Goal: Information Seeking & Learning: Learn about a topic

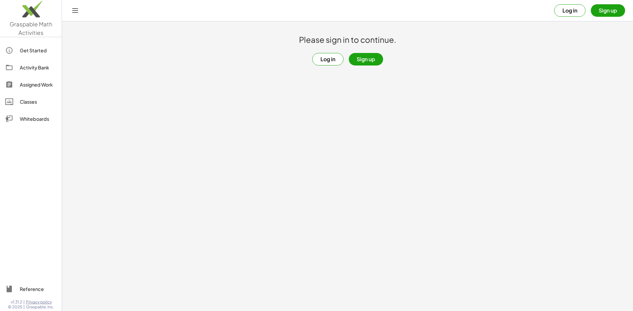
click at [323, 58] on button "Log in" at bounding box center [327, 59] width 31 height 13
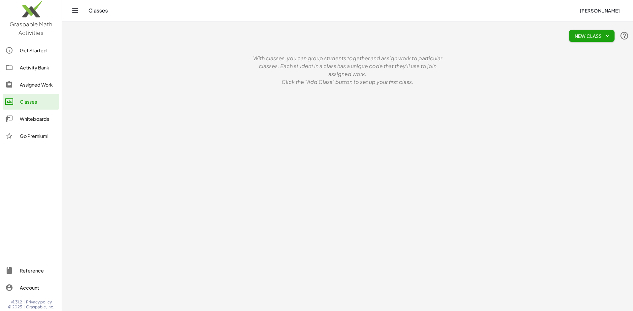
click at [38, 64] on link "Activity Bank" at bounding box center [31, 68] width 56 height 16
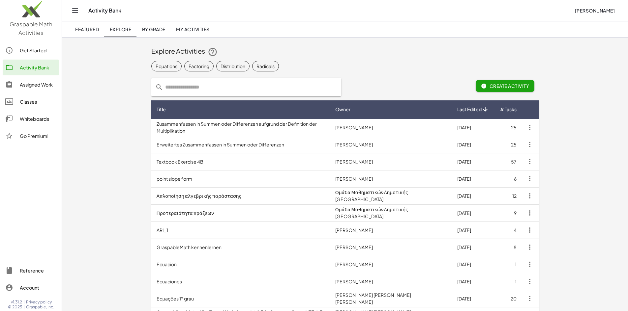
click at [150, 31] on span "By Grade" at bounding box center [153, 29] width 23 height 6
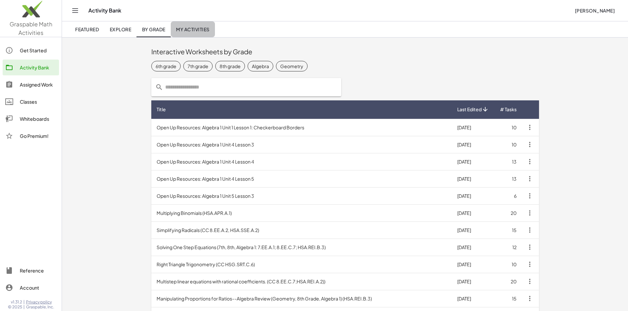
click at [181, 29] on span "My Activities" at bounding box center [193, 29] width 34 height 6
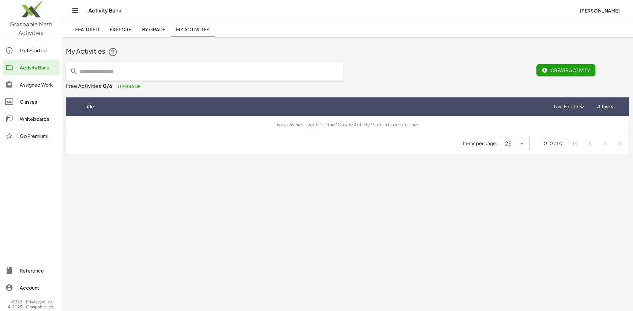
click at [85, 26] on link "Featured" at bounding box center [87, 29] width 34 height 16
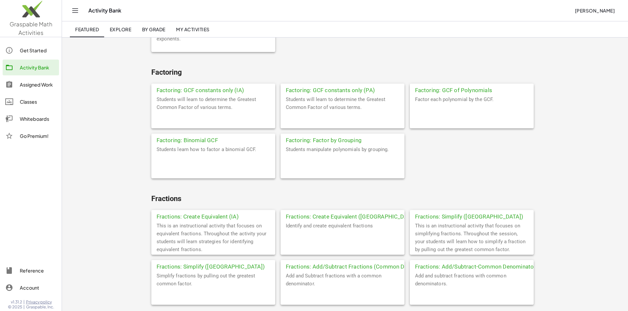
scroll to position [791, 0]
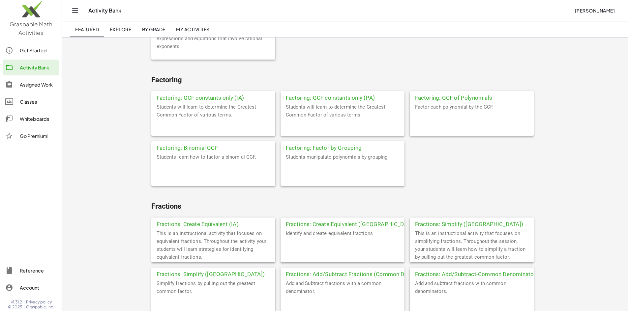
click at [410, 230] on div "This is an instructional activity that focuses on simplifying fractions. Throug…" at bounding box center [472, 246] width 124 height 33
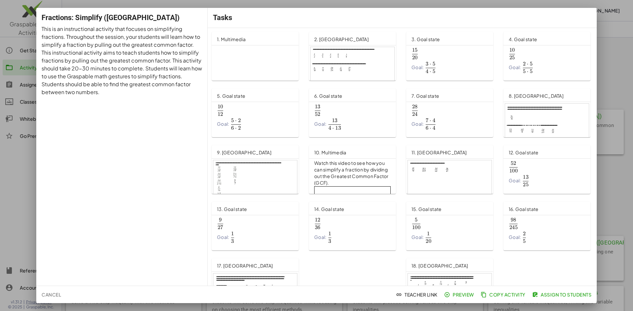
click at [457, 295] on span "Preview" at bounding box center [459, 295] width 29 height 6
click at [626, 77] on div at bounding box center [316, 155] width 633 height 311
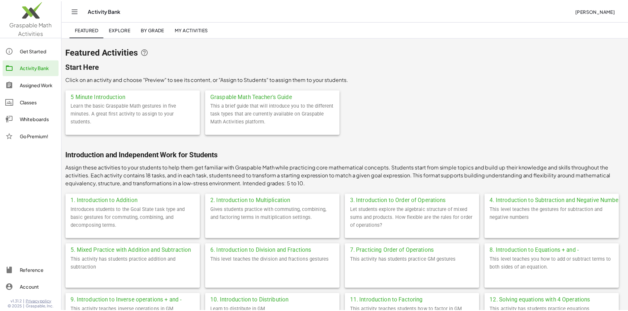
scroll to position [791, 0]
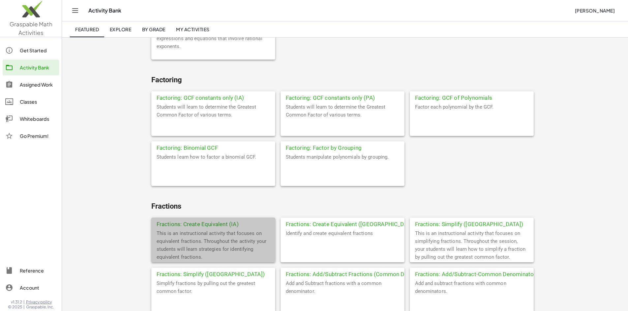
click at [163, 230] on div "This is an instructional activity that focuses on equivalent fractions. Through…" at bounding box center [213, 246] width 124 height 33
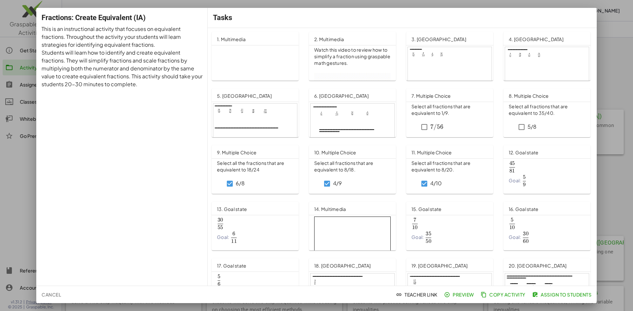
click at [619, 71] on div at bounding box center [316, 155] width 633 height 311
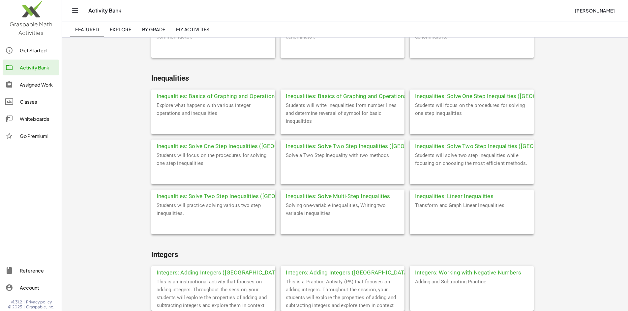
scroll to position [1054, 0]
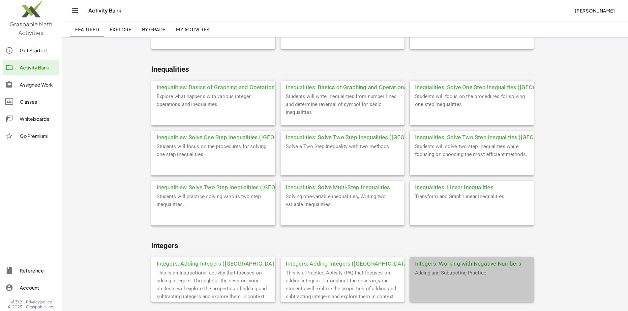
click at [410, 269] on div "Adding and Subtracting Practice" at bounding box center [472, 285] width 124 height 33
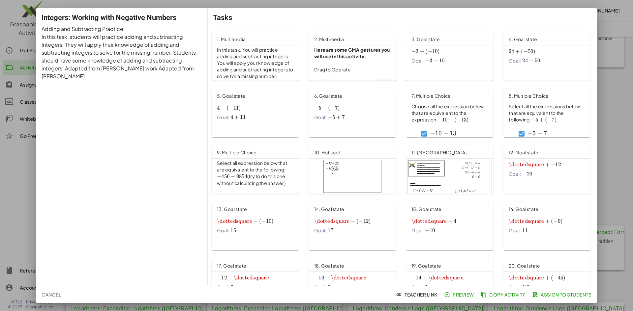
click at [462, 295] on span "Preview" at bounding box center [459, 295] width 29 height 6
click at [490, 296] on span "Copy Activity" at bounding box center [503, 295] width 43 height 6
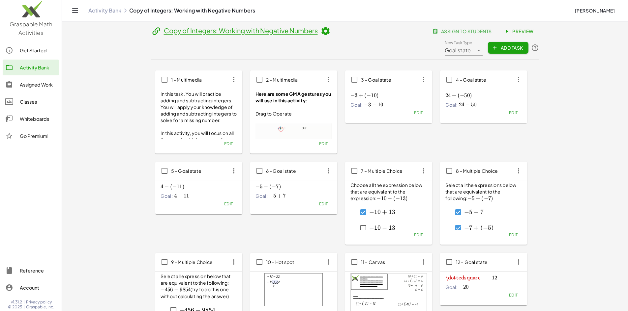
click at [164, 35] on link "Copy of Integers: Working with Negative Numbers" at bounding box center [241, 30] width 154 height 8
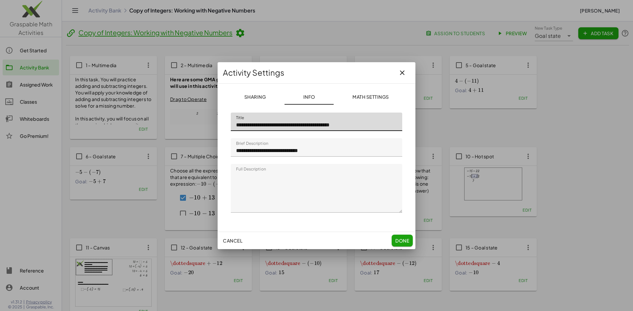
drag, startPoint x: 257, startPoint y: 124, endPoint x: 236, endPoint y: 126, distance: 21.1
click at [237, 126] on input "**********" at bounding box center [316, 122] width 171 height 18
type input "**********"
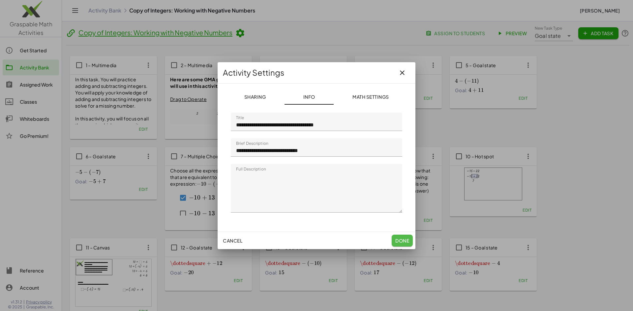
click at [403, 244] on button "Done" at bounding box center [401, 241] width 21 height 12
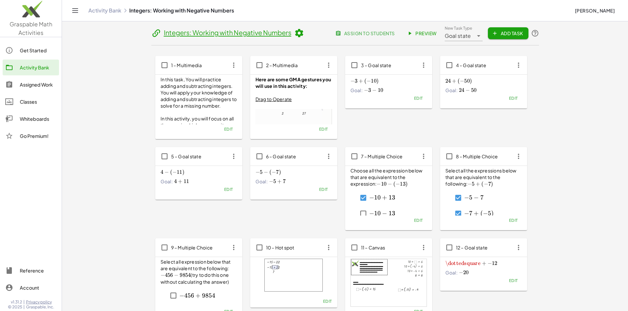
click at [471, 37] on span "Goal state" at bounding box center [457, 36] width 26 height 8
click at [599, 10] on span "Emma Hastings" at bounding box center [594, 11] width 40 height 6
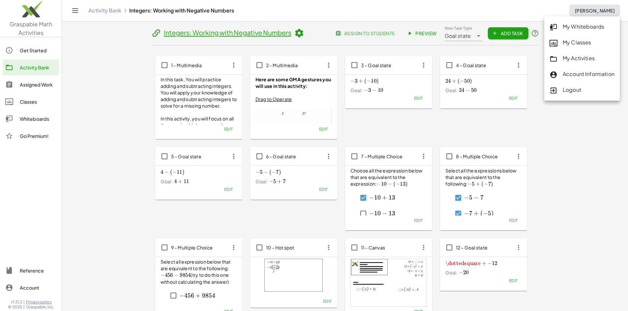
click at [594, 39] on div "My Classes" at bounding box center [581, 43] width 65 height 9
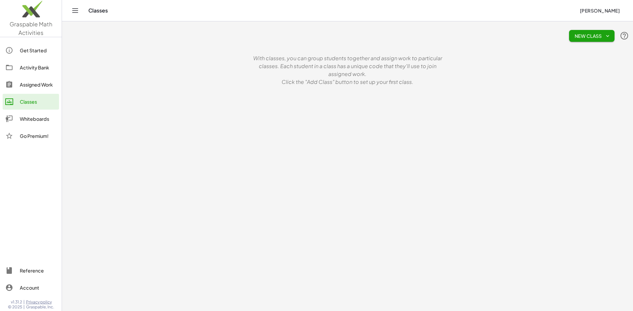
click at [594, 39] on span "New Class" at bounding box center [591, 36] width 35 height 6
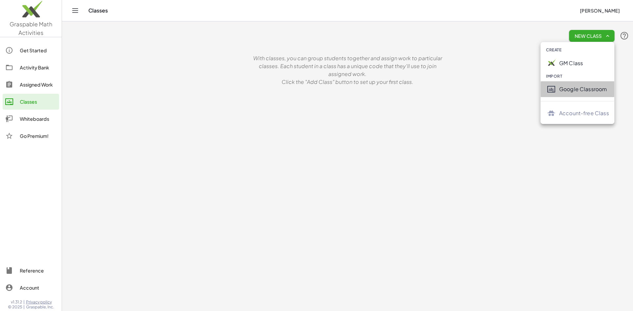
click at [580, 91] on div "Google Classroom" at bounding box center [584, 89] width 50 height 8
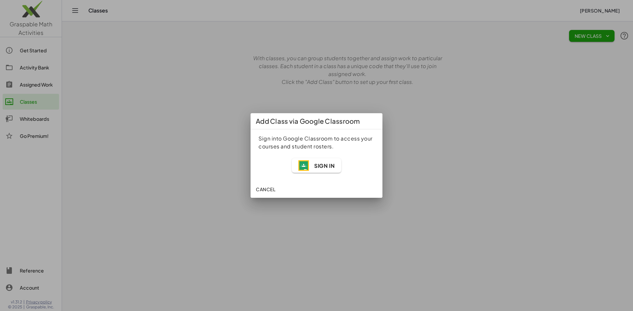
click at [327, 166] on span "Sign In" at bounding box center [324, 165] width 20 height 7
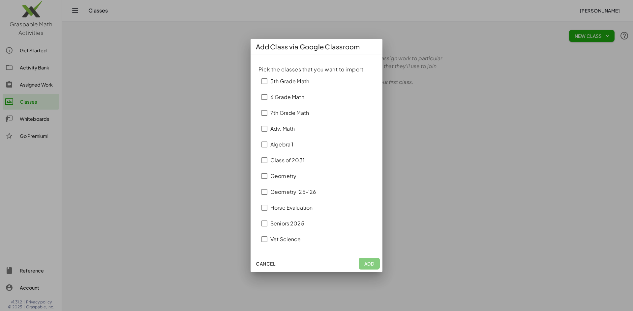
click at [288, 83] on div "5th Grade Math" at bounding box center [289, 81] width 39 height 8
click at [271, 115] on div "7th Grade Math" at bounding box center [289, 113] width 39 height 8
click at [278, 130] on div "Adv. Math" at bounding box center [282, 129] width 24 height 8
drag, startPoint x: 286, startPoint y: 174, endPoint x: 297, endPoint y: 179, distance: 12.5
click at [286, 174] on div "Geometry" at bounding box center [283, 176] width 26 height 8
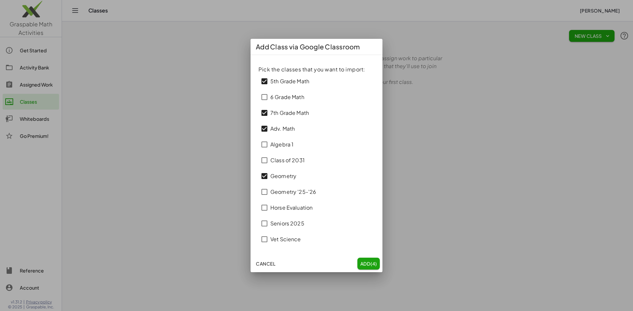
click at [283, 178] on div "Geometry" at bounding box center [283, 176] width 26 height 8
click at [284, 193] on div "Geometry '25-'26" at bounding box center [293, 192] width 46 height 8
click at [373, 265] on span "(4)" at bounding box center [373, 264] width 7 height 6
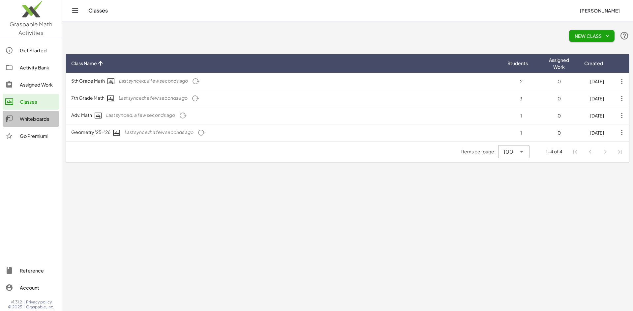
click at [40, 118] on div "Whiteboards" at bounding box center [38, 119] width 37 height 8
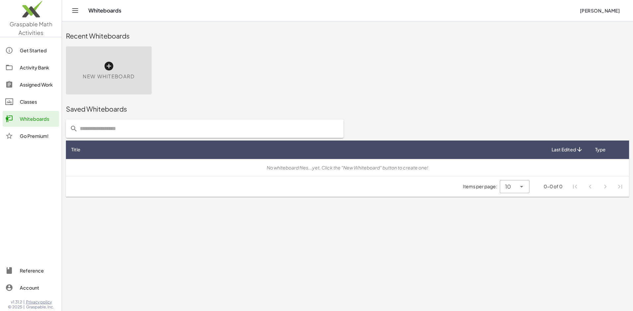
click at [41, 65] on div "Activity Bank" at bounding box center [38, 68] width 37 height 8
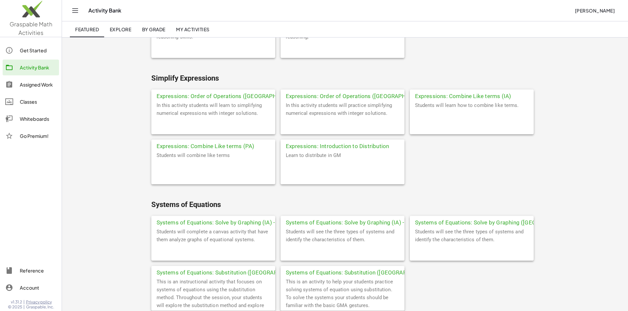
scroll to position [1768, 0]
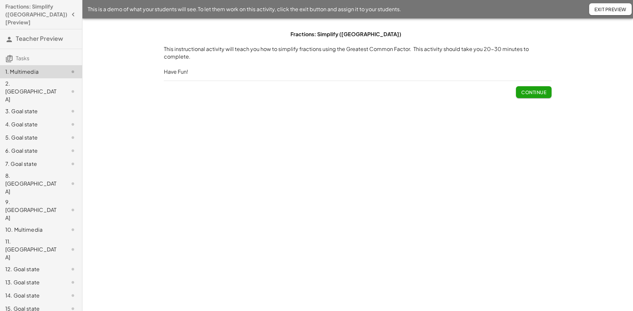
click at [527, 94] on span "Continue" at bounding box center [533, 92] width 25 height 6
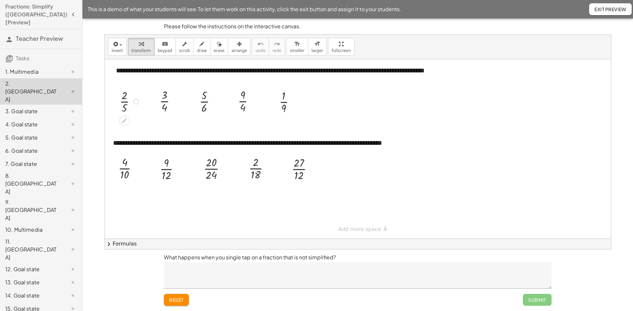
click at [125, 103] on div at bounding box center [130, 101] width 28 height 28
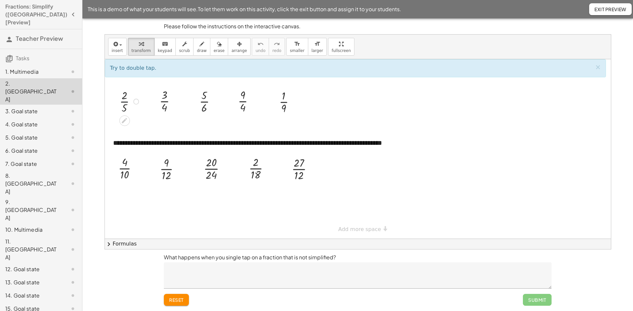
click at [125, 103] on div at bounding box center [130, 101] width 28 height 28
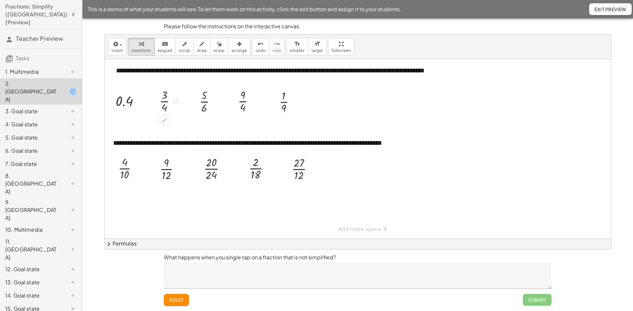
click at [166, 102] on div at bounding box center [170, 101] width 28 height 28
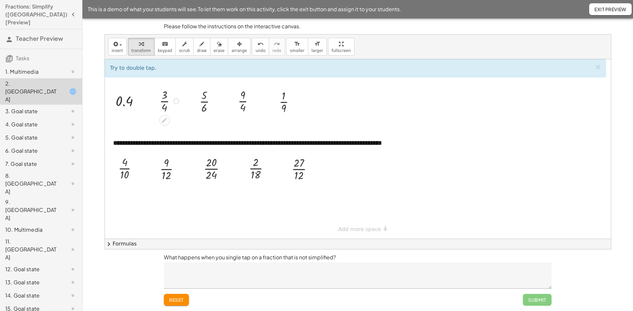
click at [166, 102] on div at bounding box center [170, 101] width 28 height 28
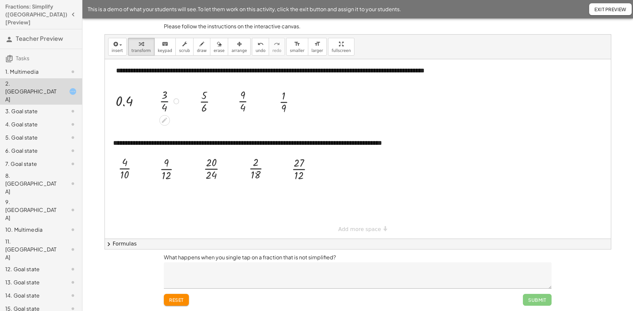
click at [166, 102] on div at bounding box center [170, 101] width 28 height 28
click at [121, 168] on div at bounding box center [130, 168] width 31 height 28
click at [201, 107] on div at bounding box center [210, 101] width 28 height 28
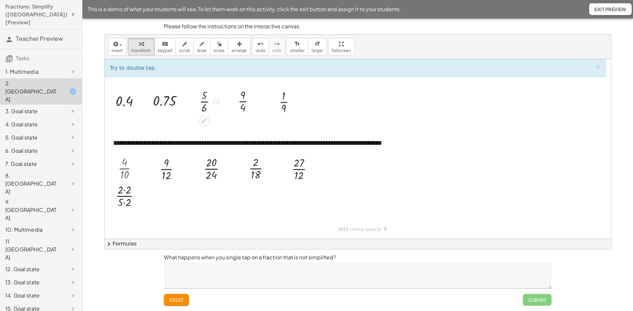
click at [204, 107] on div at bounding box center [210, 101] width 28 height 28
click at [215, 100] on div at bounding box center [216, 102] width 6 height 6
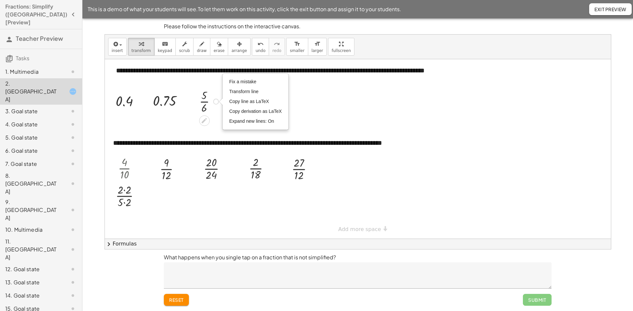
click at [207, 100] on div at bounding box center [210, 101] width 28 height 28
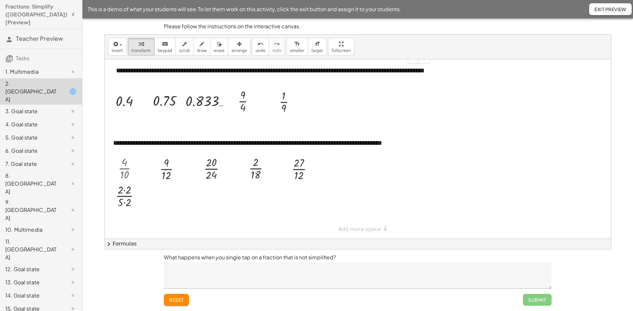
click at [303, 68] on div "**********" at bounding box center [270, 75] width 322 height 32
click at [170, 170] on div at bounding box center [172, 169] width 32 height 28
click at [210, 171] on div at bounding box center [217, 169] width 34 height 28
click at [253, 171] on div at bounding box center [261, 168] width 32 height 28
click at [298, 169] on div at bounding box center [304, 169] width 33 height 28
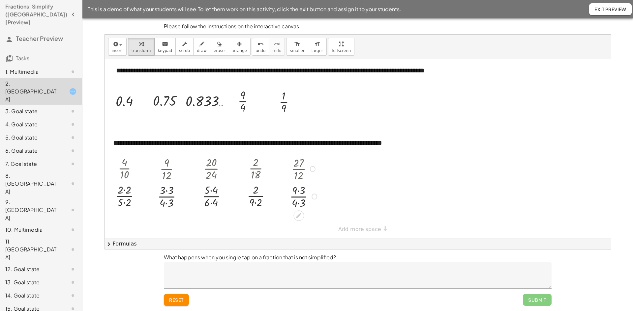
click at [300, 197] on div at bounding box center [304, 197] width 36 height 28
click at [42, 107] on div "3. Goal state" at bounding box center [31, 111] width 53 height 8
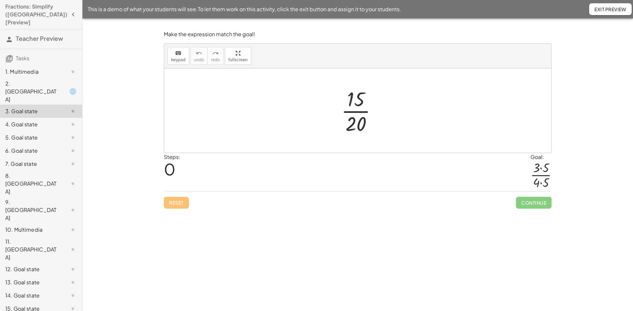
click at [358, 98] on div at bounding box center [361, 110] width 47 height 51
click at [183, 51] on div "keyboard" at bounding box center [178, 53] width 14 height 8
click at [356, 100] on div at bounding box center [355, 99] width 17 height 23
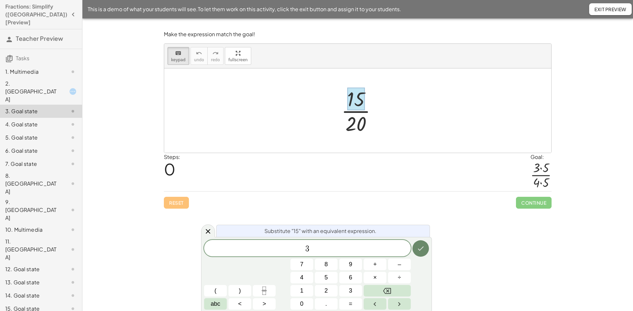
click at [419, 250] on icon "Done" at bounding box center [420, 249] width 8 height 8
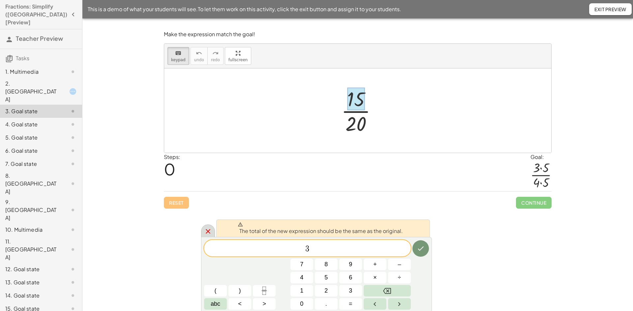
click at [205, 227] on div at bounding box center [208, 231] width 14 height 13
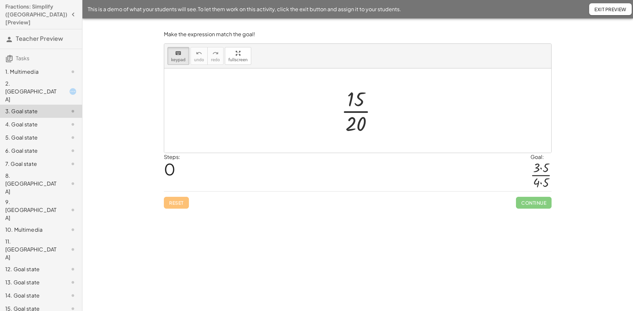
click at [618, 4] on button "Exit Preview" at bounding box center [610, 9] width 42 height 12
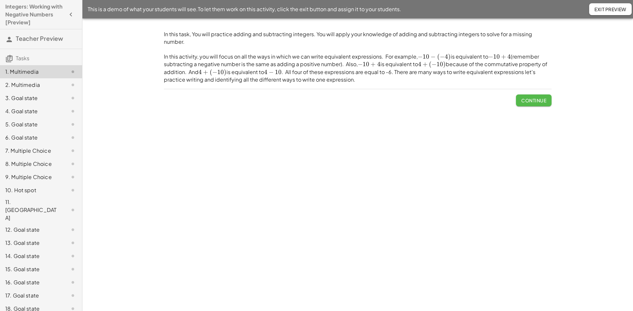
click at [539, 98] on span "Continue" at bounding box center [533, 101] width 25 height 6
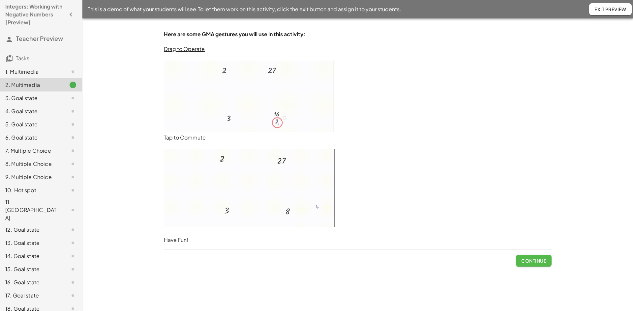
click at [538, 264] on span "Continue" at bounding box center [533, 261] width 25 height 6
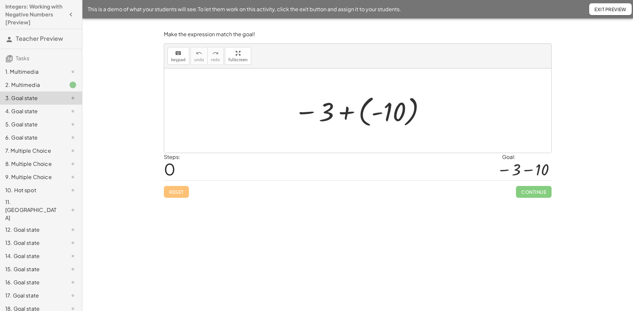
click at [372, 115] on div at bounding box center [360, 111] width 138 height 37
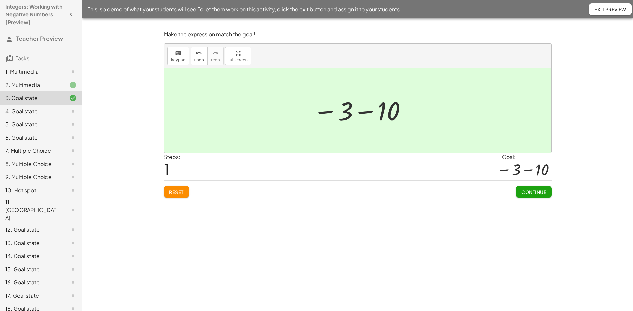
click at [534, 190] on span "Continue" at bounding box center [533, 192] width 25 height 6
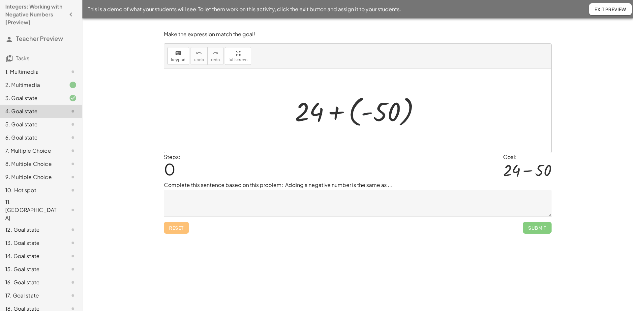
drag, startPoint x: 368, startPoint y: 114, endPoint x: 355, endPoint y: 117, distance: 13.5
click at [355, 117] on div at bounding box center [359, 111] width 137 height 37
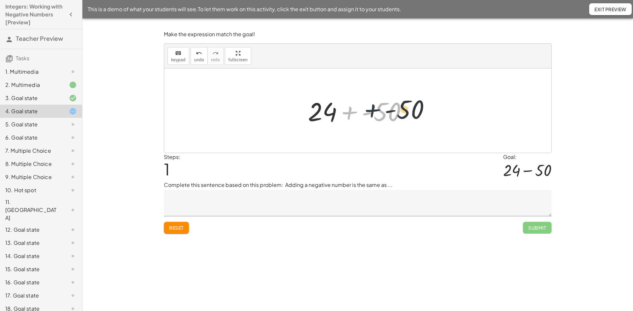
drag, startPoint x: 350, startPoint y: 111, endPoint x: 375, endPoint y: 108, distance: 24.5
click at [375, 108] on div at bounding box center [359, 111] width 111 height 34
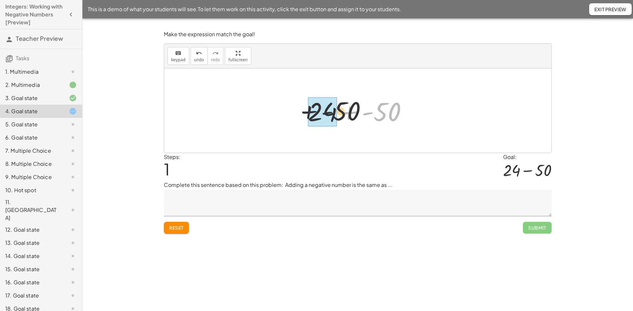
drag, startPoint x: 395, startPoint y: 111, endPoint x: 341, endPoint y: 110, distance: 54.4
click at [339, 110] on div at bounding box center [359, 111] width 111 height 34
click at [363, 115] on div at bounding box center [359, 111] width 59 height 33
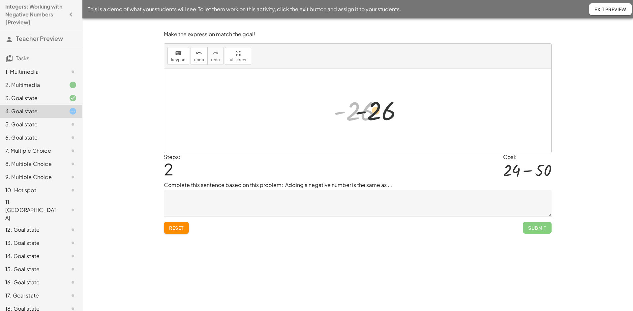
drag, startPoint x: 362, startPoint y: 117, endPoint x: 408, endPoint y: 115, distance: 45.8
click at [403, 115] on div "+ 24 + ( - 50 ) + 24 + - 50 - 26 - 26" at bounding box center [357, 111] width 387 height 84
click at [196, 52] on icon "undo" at bounding box center [199, 53] width 6 height 8
click at [388, 112] on div at bounding box center [359, 111] width 137 height 37
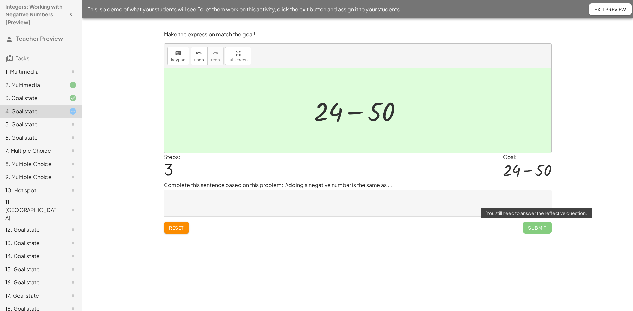
click at [530, 228] on span "Submit" at bounding box center [537, 228] width 29 height 12
click at [407, 206] on textarea at bounding box center [357, 203] width 387 height 26
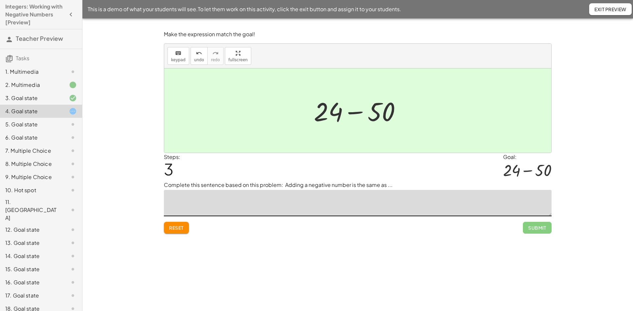
click at [533, 227] on span "Submit" at bounding box center [537, 228] width 29 height 12
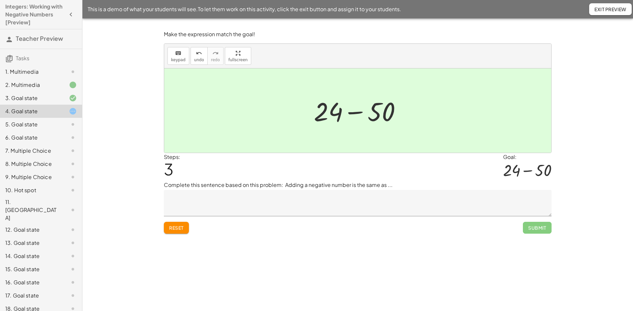
click at [478, 213] on textarea at bounding box center [357, 203] width 387 height 26
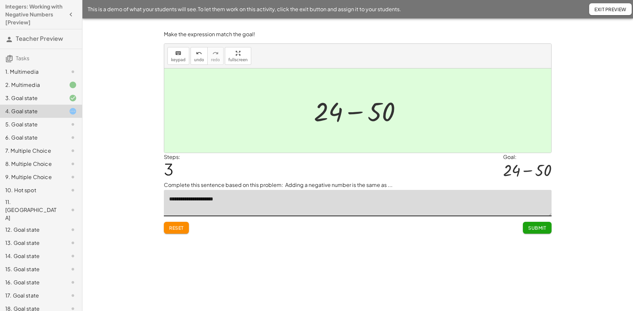
type textarea "**********"
click at [539, 229] on span "Submit" at bounding box center [537, 228] width 18 height 6
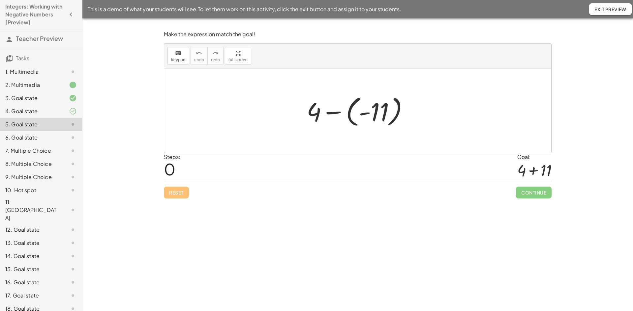
click at [361, 115] on div at bounding box center [360, 111] width 114 height 37
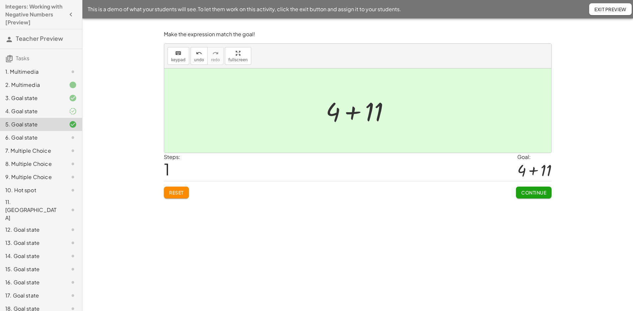
click at [539, 188] on button "Continue" at bounding box center [534, 193] width 36 height 12
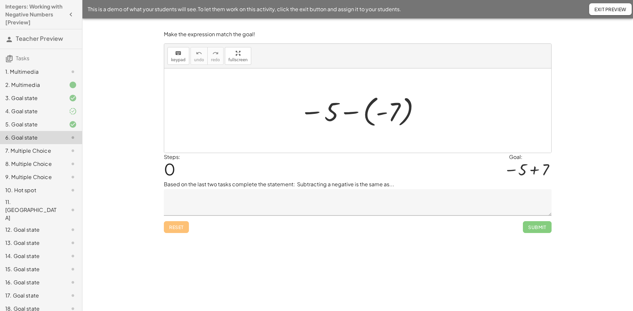
click at [375, 114] on div at bounding box center [359, 111] width 127 height 37
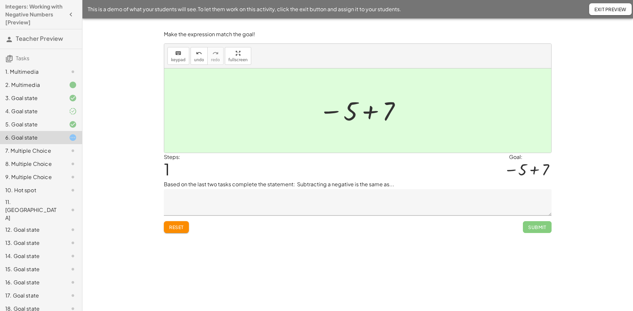
click at [535, 227] on span "Submit" at bounding box center [537, 227] width 29 height 12
click at [444, 198] on textarea at bounding box center [357, 202] width 387 height 26
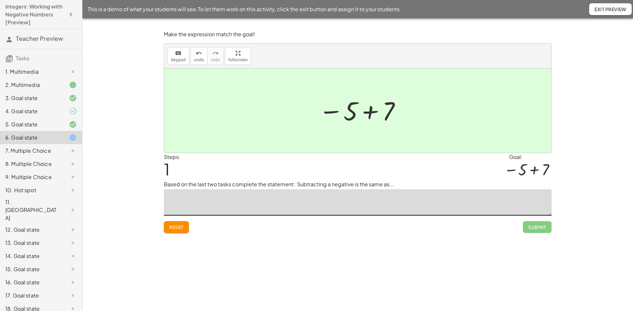
type textarea "*"
click at [531, 225] on span "Submit" at bounding box center [537, 227] width 18 height 6
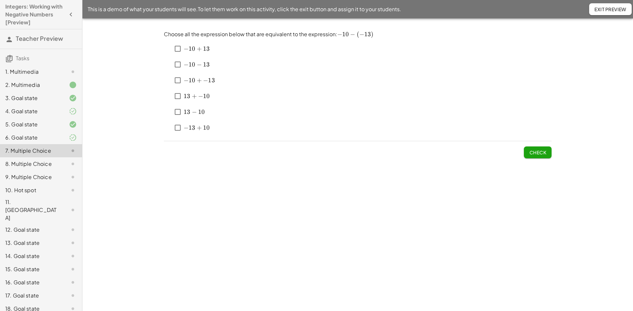
click at [205, 48] on span "1" at bounding box center [204, 48] width 3 height 7
click at [538, 156] on button "Check" at bounding box center [537, 153] width 28 height 12
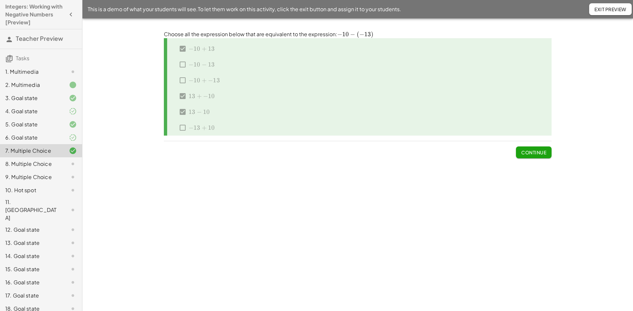
click at [538, 154] on span "Continue" at bounding box center [533, 153] width 25 height 6
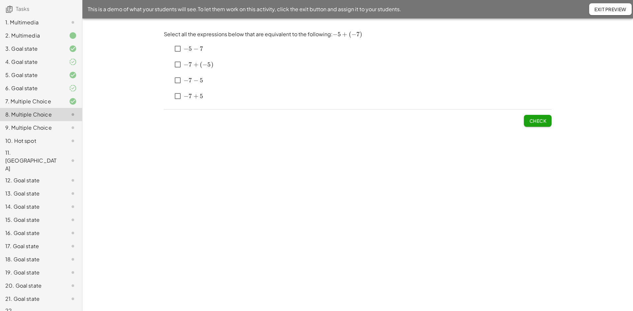
scroll to position [73, 0]
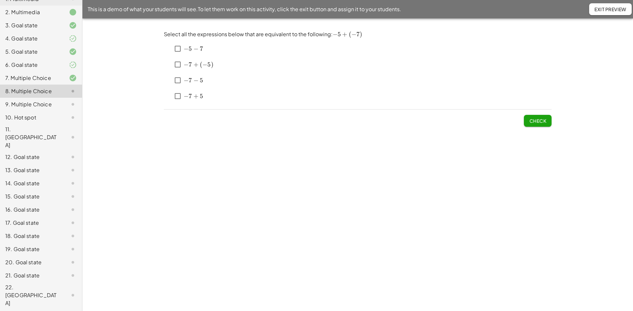
click at [40, 116] on div "10. Hot spot" at bounding box center [31, 118] width 53 height 8
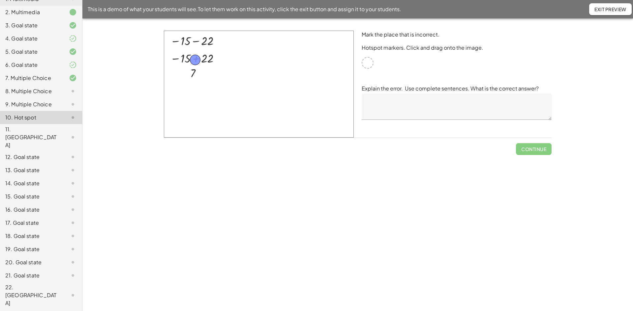
drag, startPoint x: 368, startPoint y: 65, endPoint x: 196, endPoint y: 61, distance: 172.3
click at [539, 147] on span "Check" at bounding box center [537, 146] width 28 height 17
click at [453, 103] on textarea at bounding box center [456, 107] width 190 height 26
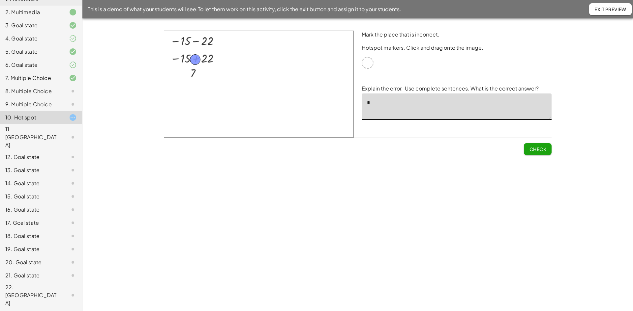
type textarea "*"
click at [542, 150] on span "Check" at bounding box center [537, 149] width 17 height 6
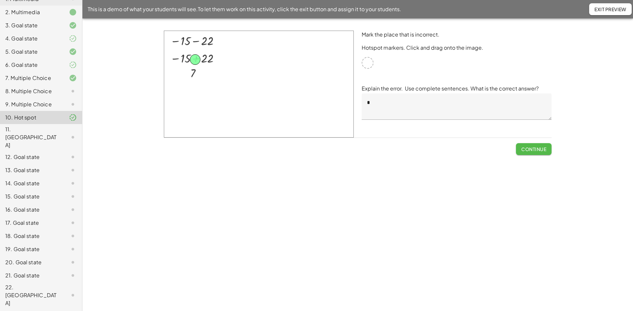
click at [537, 149] on span "Continue" at bounding box center [533, 149] width 25 height 6
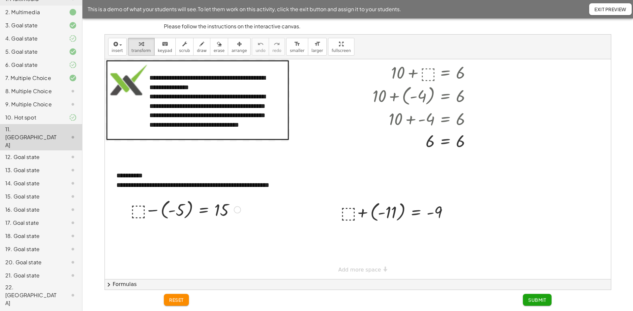
click at [157, 211] on div at bounding box center [185, 209] width 116 height 24
click at [160, 233] on div at bounding box center [185, 232] width 116 height 22
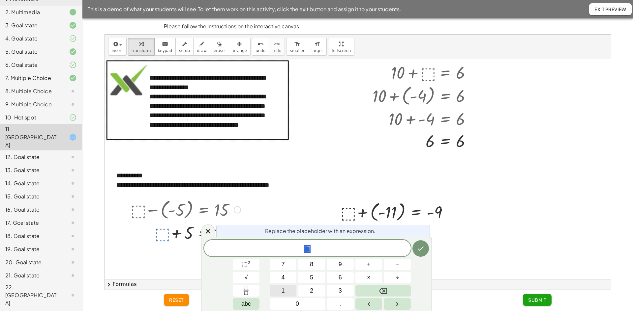
click at [291, 288] on button "1" at bounding box center [282, 291] width 27 height 12
click at [305, 306] on button "0" at bounding box center [296, 304] width 55 height 12
click at [422, 249] on icon "Done" at bounding box center [420, 249] width 8 height 8
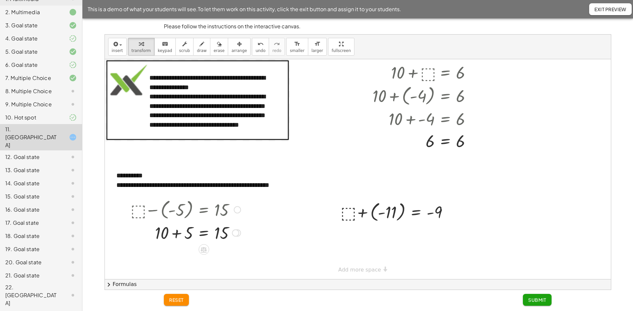
click at [217, 236] on div at bounding box center [185, 232] width 116 height 22
click at [185, 236] on div at bounding box center [185, 232] width 116 height 22
click at [208, 271] on div at bounding box center [203, 271] width 11 height 11
click at [266, 280] on button "chevron_right Formulas" at bounding box center [358, 284] width 506 height 11
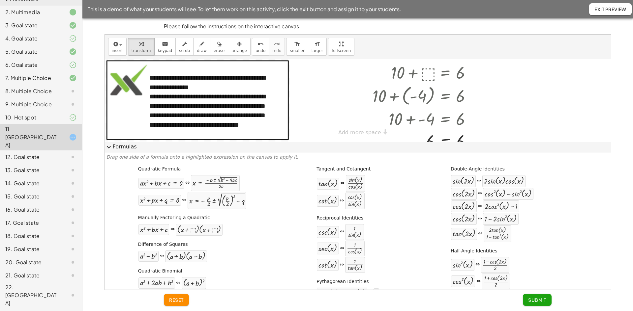
click at [297, 277] on div "Quadratic Formula + · a · x 2 + · b · x + c = 0 ⇔ x = · ( − b ± 2 √ ( + b 2 − ·…" at bounding box center [357, 272] width 502 height 217
click at [448, 162] on div "Drag one side of a formula onto a highlighted expression on the canvas to apply…" at bounding box center [358, 222] width 506 height 138
drag, startPoint x: 417, startPoint y: 150, endPoint x: 409, endPoint y: 214, distance: 65.1
click at [409, 214] on div "expand_more Formulas Drag one side of a formula onto a highlighted expression o…" at bounding box center [358, 216] width 506 height 148
click at [114, 147] on button "expand_more Formulas" at bounding box center [358, 147] width 506 height 11
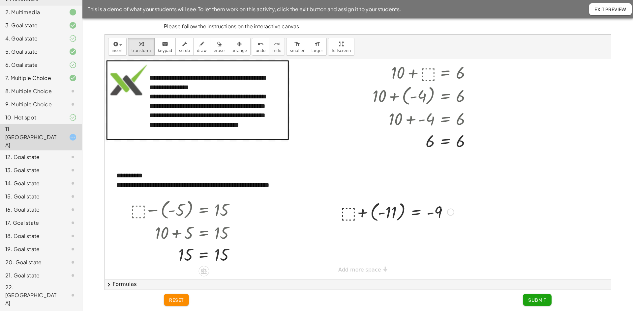
click at [372, 213] on div at bounding box center [397, 212] width 120 height 24
click at [370, 235] on div at bounding box center [397, 235] width 120 height 22
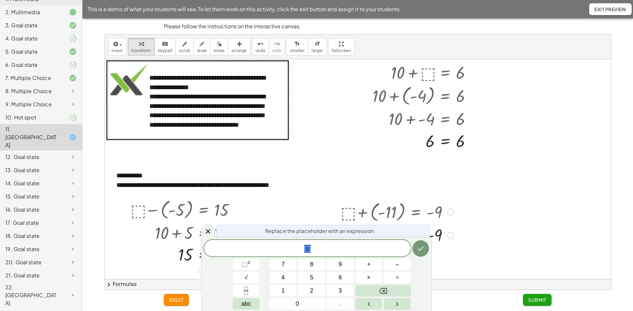
click at [206, 230] on icon at bounding box center [208, 232] width 8 height 8
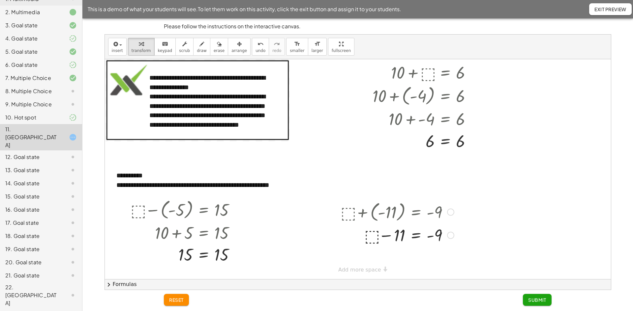
click at [368, 236] on div at bounding box center [397, 235] width 120 height 22
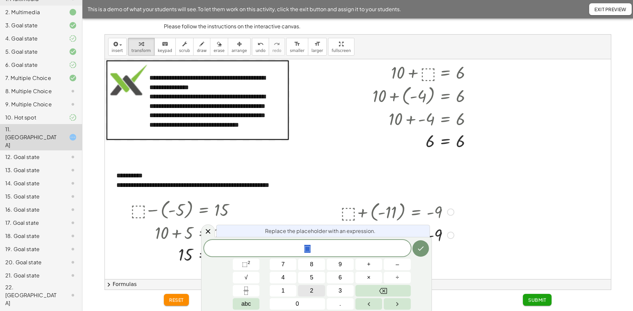
click at [311, 290] on span "2" at bounding box center [311, 291] width 3 height 9
click at [420, 251] on icon "Done" at bounding box center [420, 249] width 8 height 8
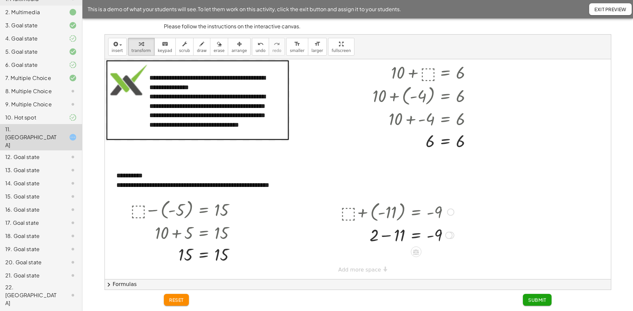
click at [396, 235] on div at bounding box center [397, 235] width 120 height 22
click at [536, 297] on button "Submit" at bounding box center [537, 300] width 29 height 12
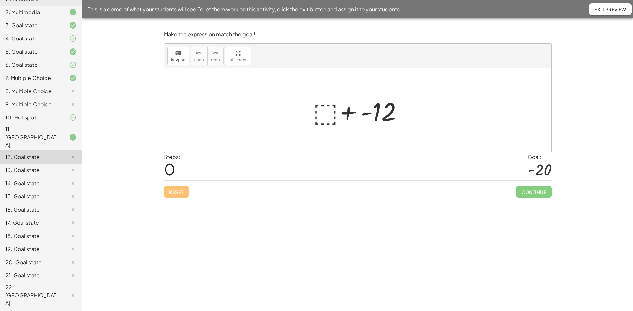
click at [353, 110] on div at bounding box center [359, 111] width 101 height 34
click at [353, 115] on div at bounding box center [359, 111] width 101 height 34
click at [327, 114] on div at bounding box center [359, 111] width 89 height 34
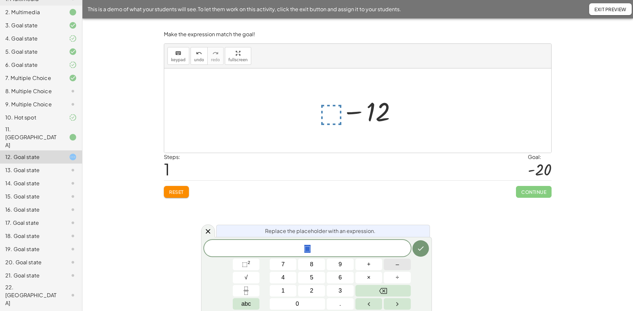
click at [399, 265] on button "–" at bounding box center [396, 265] width 27 height 12
click at [311, 266] on span "8" at bounding box center [311, 264] width 3 height 9
click at [419, 253] on button "Done" at bounding box center [420, 248] width 16 height 16
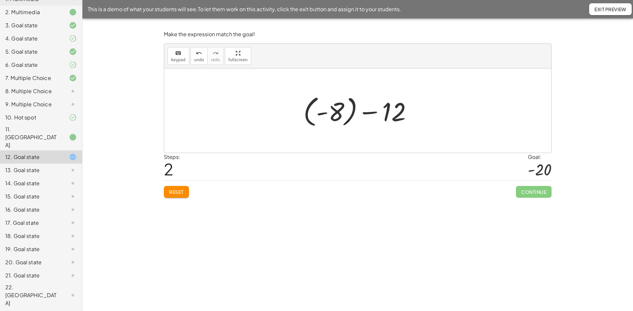
click at [361, 115] on div at bounding box center [360, 111] width 120 height 37
click at [338, 115] on div at bounding box center [360, 111] width 120 height 37
click at [351, 114] on div at bounding box center [360, 111] width 102 height 33
drag, startPoint x: 338, startPoint y: 113, endPoint x: 382, endPoint y: 112, distance: 44.8
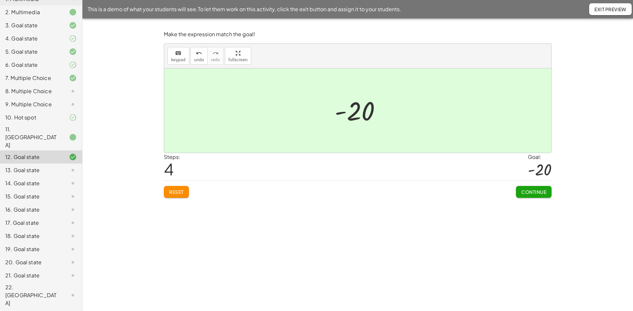
click at [544, 194] on span "Continue" at bounding box center [533, 192] width 25 height 6
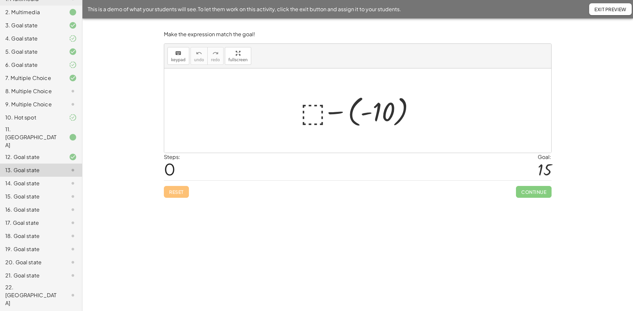
click at [345, 111] on div at bounding box center [360, 111] width 126 height 37
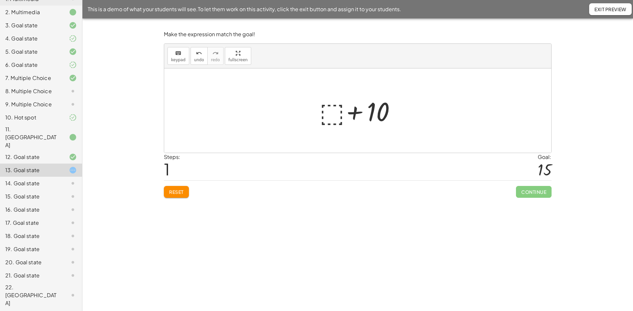
click at [334, 115] on div at bounding box center [360, 111] width 88 height 34
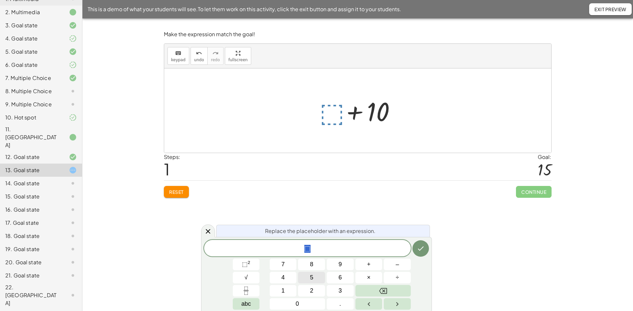
click at [308, 280] on button "5" at bounding box center [311, 278] width 27 height 12
click at [416, 249] on button "Done" at bounding box center [420, 248] width 16 height 16
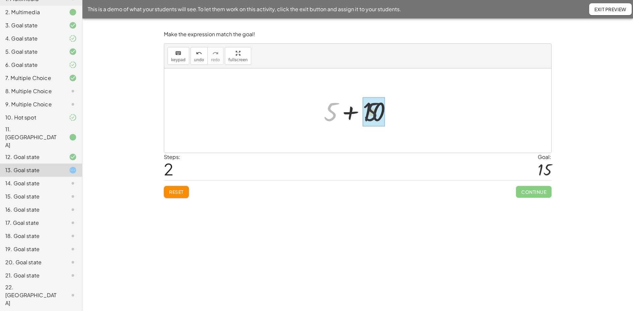
drag, startPoint x: 336, startPoint y: 111, endPoint x: 385, endPoint y: 114, distance: 48.5
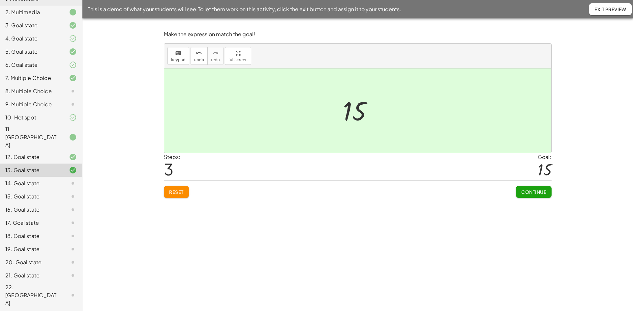
click at [545, 192] on span "Continue" at bounding box center [533, 192] width 25 height 6
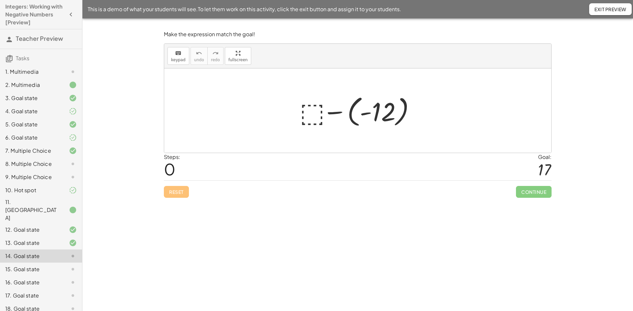
click at [67, 16] on icon "button" at bounding box center [71, 15] width 8 height 8
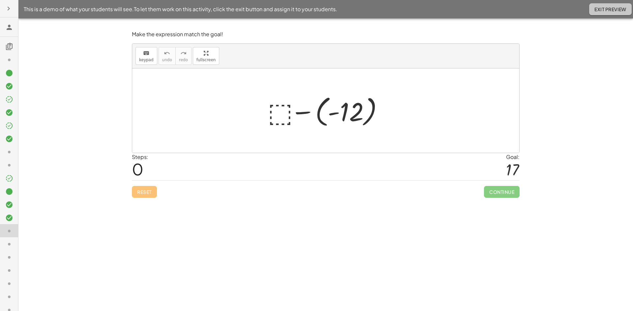
click at [603, 11] on span "Exit Preview" at bounding box center [610, 9] width 32 height 6
